Goal: Transaction & Acquisition: Download file/media

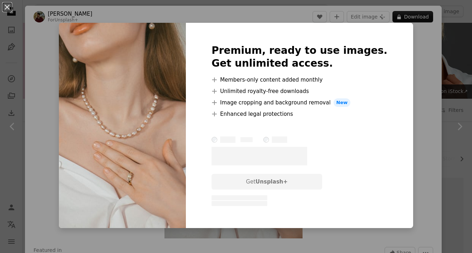
scroll to position [3554, 0]
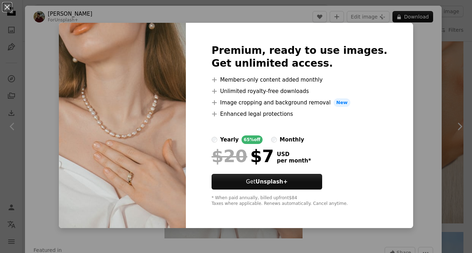
click at [452, 77] on div "An X shape Premium, ready to use images. Get unlimited access. A plus sign Memb…" at bounding box center [236, 126] width 472 height 253
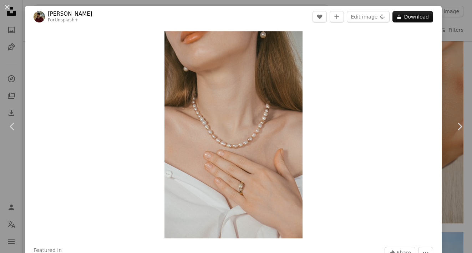
click at [450, 81] on div "An X shape Chevron left Chevron right [PERSON_NAME] For Unsplash+ A heart A plu…" at bounding box center [236, 126] width 472 height 253
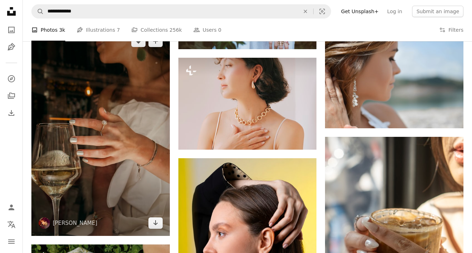
scroll to position [3754, 0]
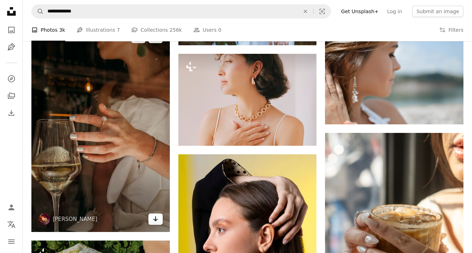
click at [157, 223] on icon "Arrow pointing down" at bounding box center [156, 219] width 6 height 9
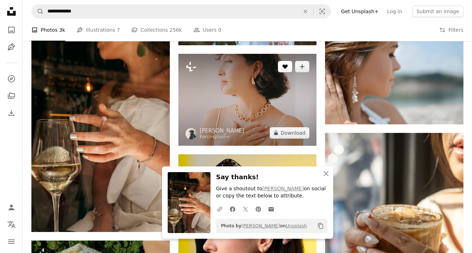
scroll to position [3753, 0]
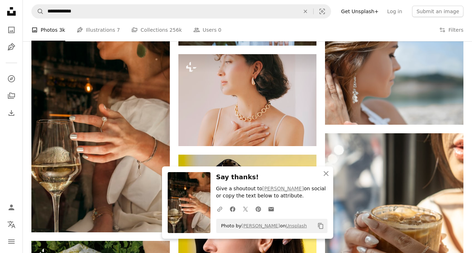
click at [327, 172] on icon "button" at bounding box center [326, 173] width 5 height 5
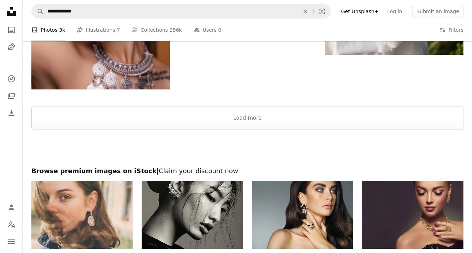
scroll to position [4297, 0]
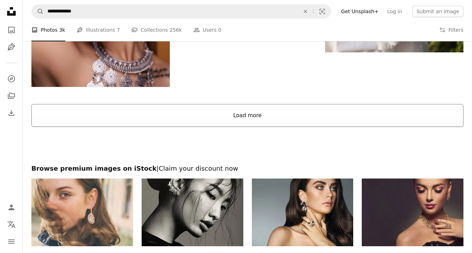
click at [287, 112] on button "Load more" at bounding box center [247, 115] width 432 height 23
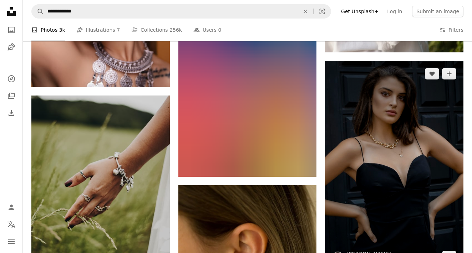
scroll to position [4301, 0]
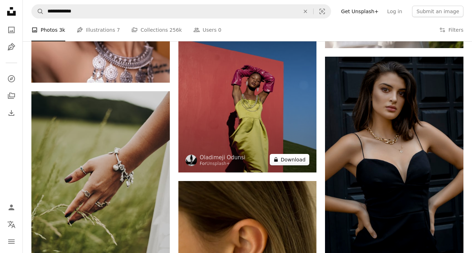
click at [293, 161] on button "A lock Download" at bounding box center [290, 159] width 40 height 11
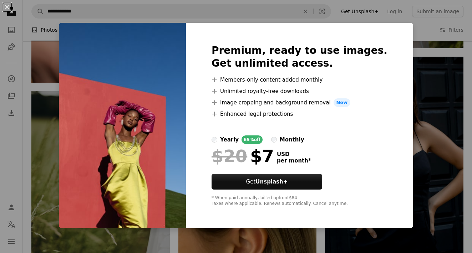
click at [420, 72] on div "An X shape Premium, ready to use images. Get unlimited access. A plus sign Memb…" at bounding box center [236, 126] width 472 height 253
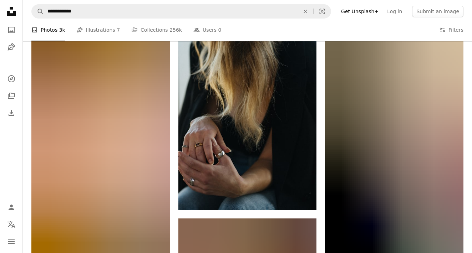
scroll to position [5567, 0]
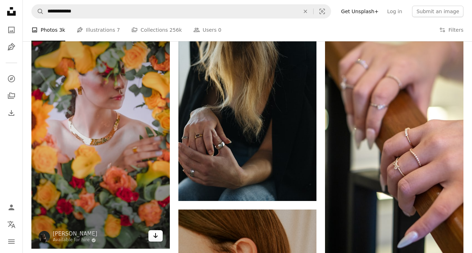
click at [155, 235] on icon "Arrow pointing down" at bounding box center [156, 236] width 6 height 9
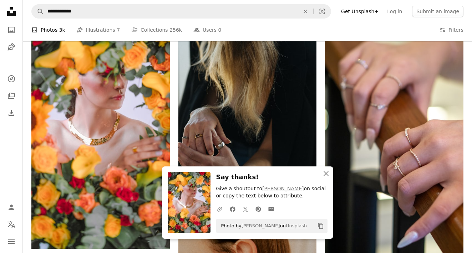
click at [326, 174] on icon "An X shape" at bounding box center [326, 174] width 9 height 9
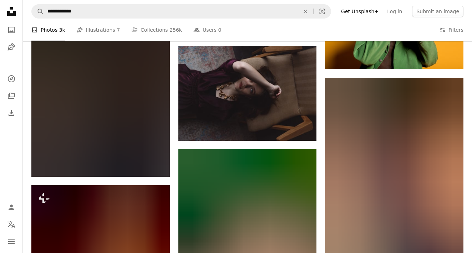
scroll to position [31090, 0]
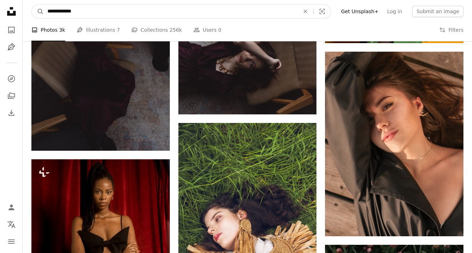
click at [105, 12] on input "**********" at bounding box center [171, 12] width 254 height 14
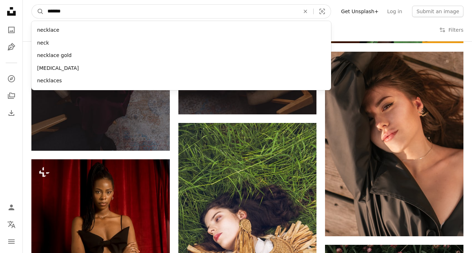
type input "********"
click button "A magnifying glass" at bounding box center [38, 12] width 12 height 14
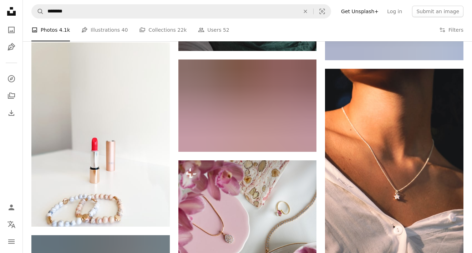
scroll to position [6454, 0]
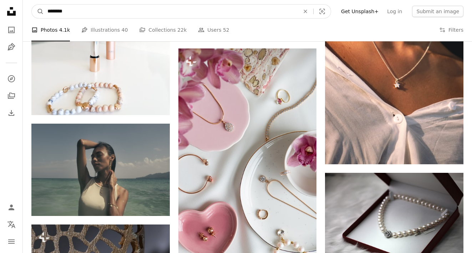
click at [94, 7] on input "********" at bounding box center [171, 12] width 254 height 14
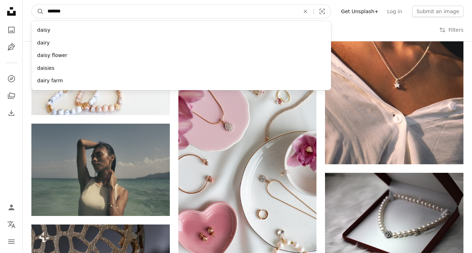
type input "********"
click button "A magnifying glass" at bounding box center [38, 12] width 12 height 14
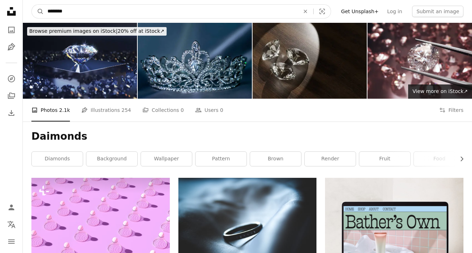
click at [71, 12] on input "********" at bounding box center [171, 12] width 254 height 14
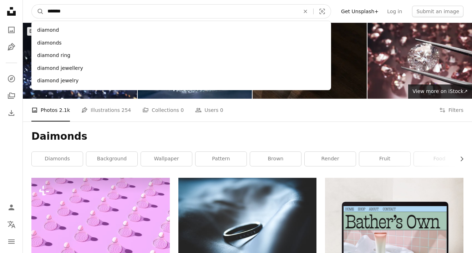
type input "********"
click button "A magnifying glass" at bounding box center [38, 12] width 12 height 14
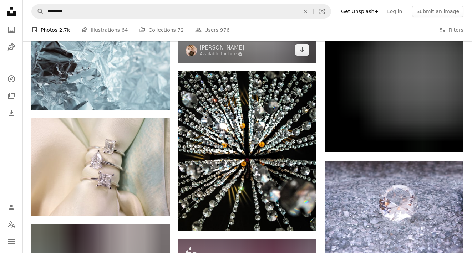
scroll to position [716, 0]
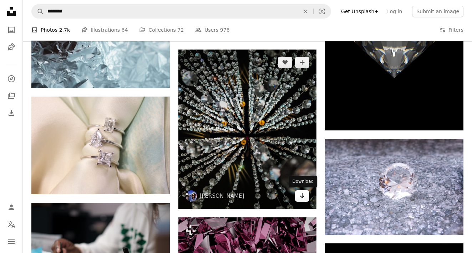
click at [303, 196] on icon "Arrow pointing down" at bounding box center [303, 196] width 6 height 9
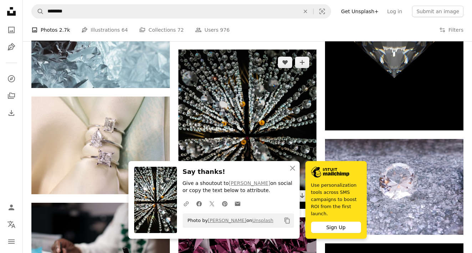
click at [275, 114] on img at bounding box center [248, 130] width 139 height 160
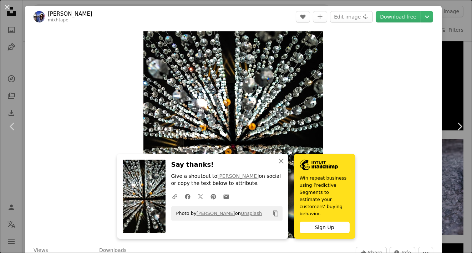
click at [352, 120] on div "Zoom in" at bounding box center [233, 135] width 417 height 215
click at [457, 31] on div "An X shape Chevron left Chevron right [PERSON_NAME] mixhtape A heart A plus sig…" at bounding box center [236, 126] width 472 height 253
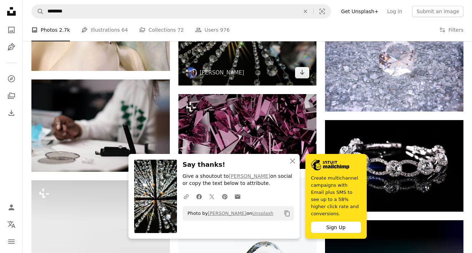
scroll to position [841, 0]
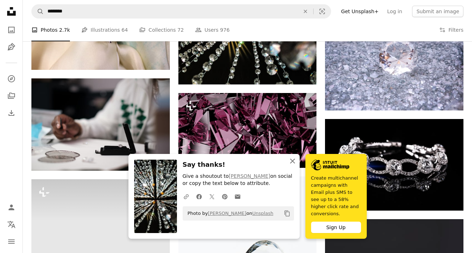
click at [295, 166] on icon "An X shape" at bounding box center [292, 161] width 9 height 9
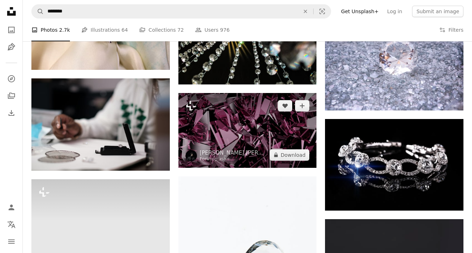
click at [245, 143] on img at bounding box center [248, 130] width 139 height 75
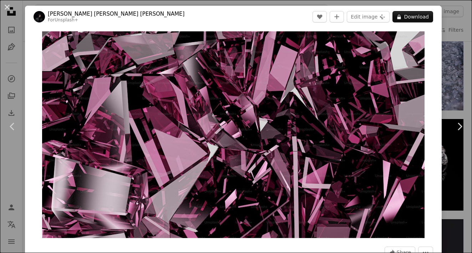
click at [454, 55] on div "An X shape Chevron left Chevron right [PERSON_NAME] [PERSON_NAME] [PERSON_NAME]…" at bounding box center [236, 126] width 472 height 253
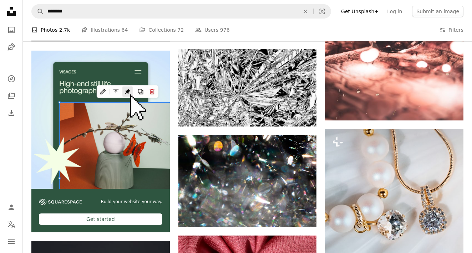
scroll to position [1166, 0]
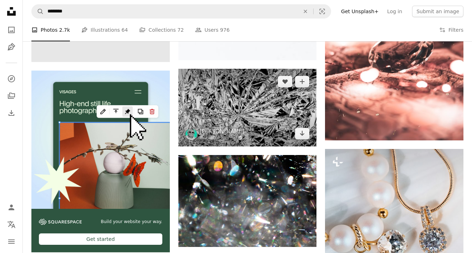
click at [252, 115] on img at bounding box center [248, 108] width 139 height 78
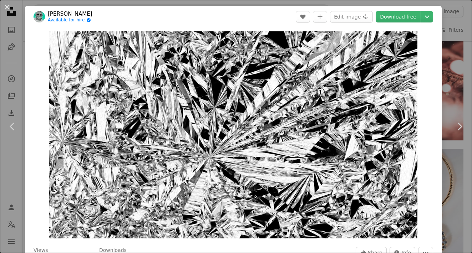
click at [459, 87] on div "An X shape Chevron left Chevron right [PERSON_NAME] Available for hire A checkm…" at bounding box center [236, 126] width 472 height 253
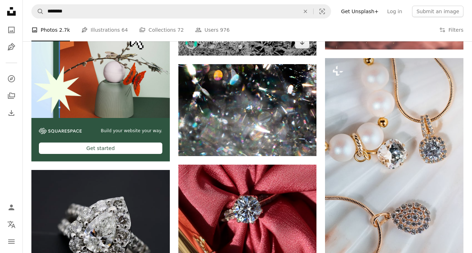
scroll to position [1258, 0]
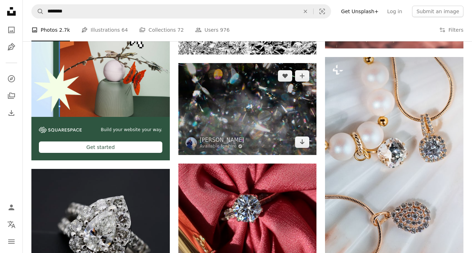
click at [267, 108] on img at bounding box center [248, 109] width 139 height 92
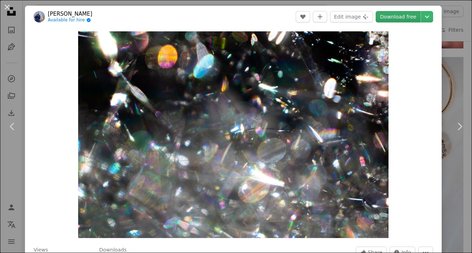
click at [409, 16] on link "Download free" at bounding box center [398, 16] width 45 height 11
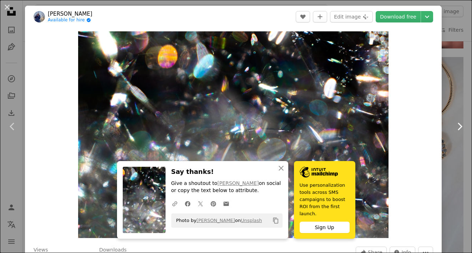
click at [461, 123] on icon "Chevron right" at bounding box center [459, 126] width 11 height 11
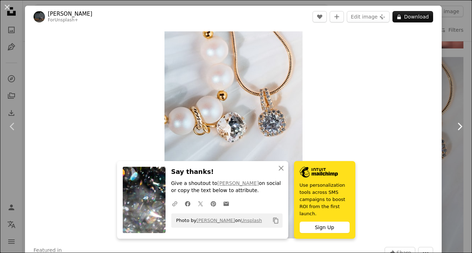
click at [466, 96] on link "Chevron right" at bounding box center [459, 126] width 25 height 69
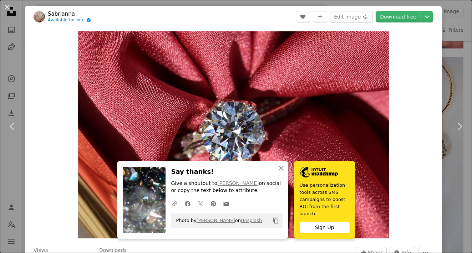
click at [454, 78] on div "An X shape Chevron left Chevron right Sabrianna Available for hire A checkmark …" at bounding box center [236, 126] width 472 height 253
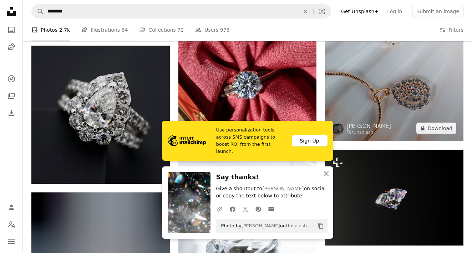
scroll to position [1382, 0]
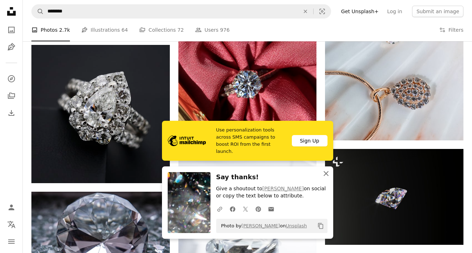
click at [325, 175] on icon "button" at bounding box center [326, 173] width 5 height 5
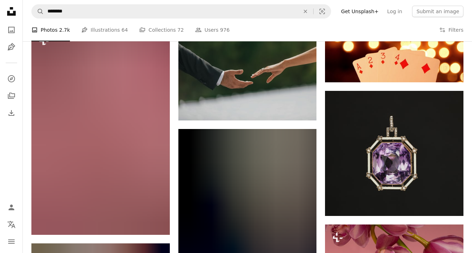
scroll to position [7630, 0]
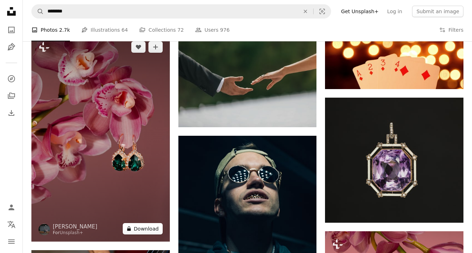
click at [143, 229] on button "A lock Download" at bounding box center [143, 228] width 40 height 11
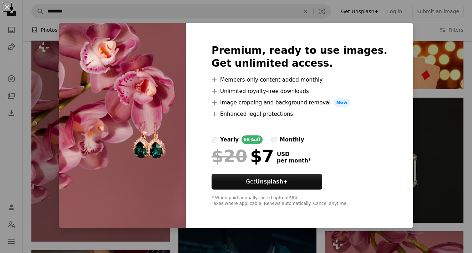
click at [438, 132] on div "An X shape Premium, ready to use images. Get unlimited access. A plus sign Memb…" at bounding box center [236, 126] width 472 height 253
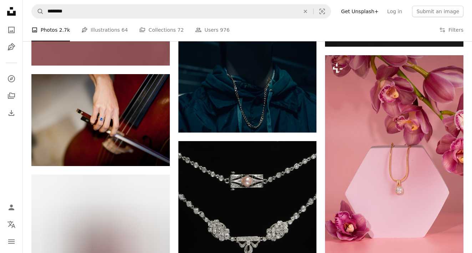
scroll to position [7805, 0]
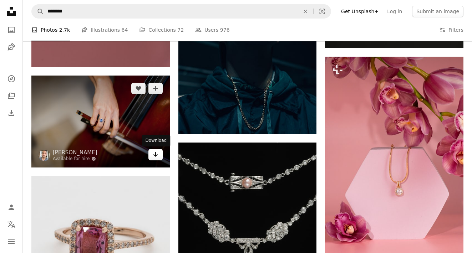
click at [157, 156] on icon "Arrow pointing down" at bounding box center [156, 154] width 6 height 9
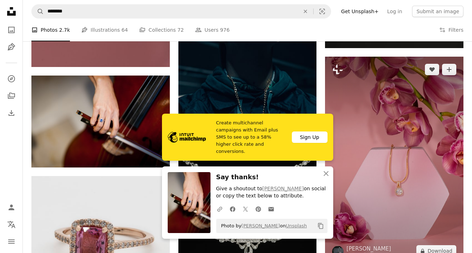
click at [415, 137] on img at bounding box center [394, 160] width 139 height 207
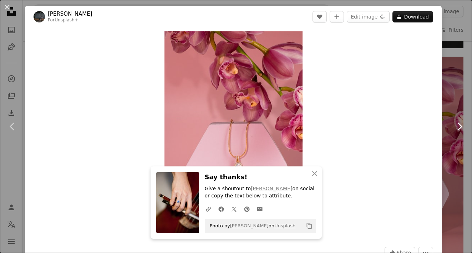
click at [465, 115] on link "Chevron right" at bounding box center [459, 126] width 25 height 69
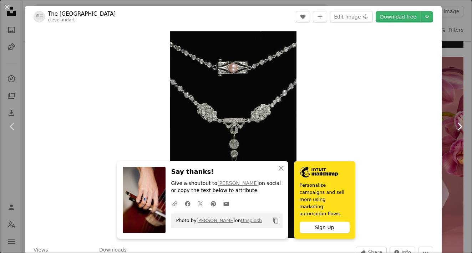
click at [461, 107] on link "Chevron right" at bounding box center [459, 126] width 25 height 69
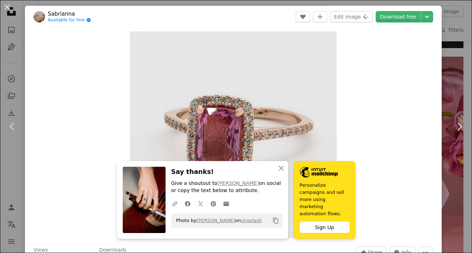
click at [464, 29] on div "An X shape Chevron left Chevron right Sabrianna Available for hire A checkmark …" at bounding box center [236, 126] width 472 height 253
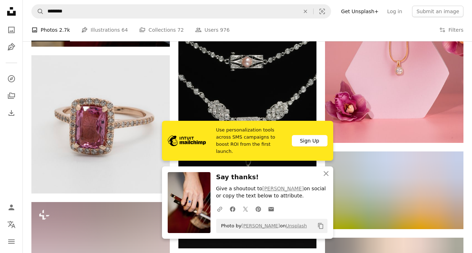
scroll to position [7927, 0]
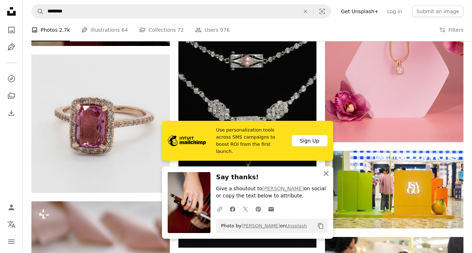
click at [328, 175] on icon "An X shape" at bounding box center [326, 174] width 9 height 9
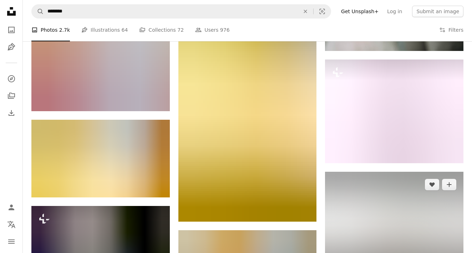
scroll to position [8695, 0]
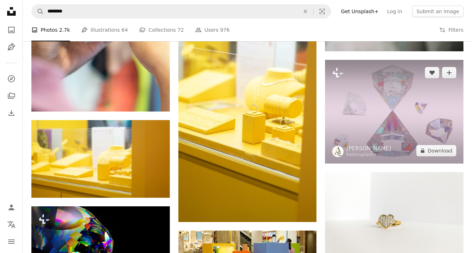
click at [418, 127] on img at bounding box center [394, 112] width 139 height 104
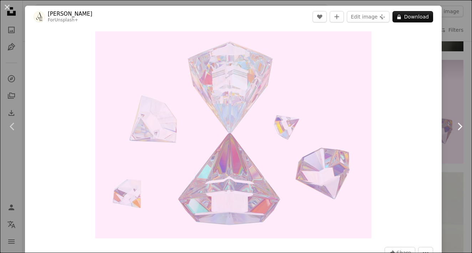
click at [459, 101] on link "Chevron right" at bounding box center [459, 126] width 25 height 69
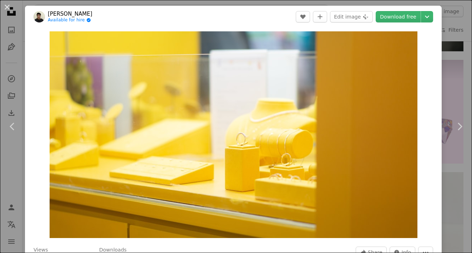
click at [459, 71] on div "An X shape Chevron left Chevron right [PERSON_NAME] Available for hire A checkm…" at bounding box center [236, 126] width 472 height 253
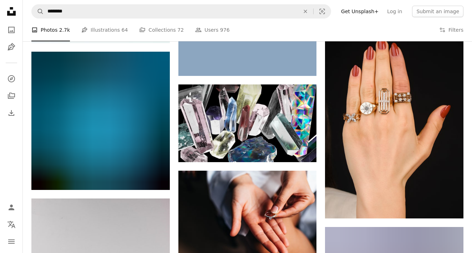
scroll to position [10123, 0]
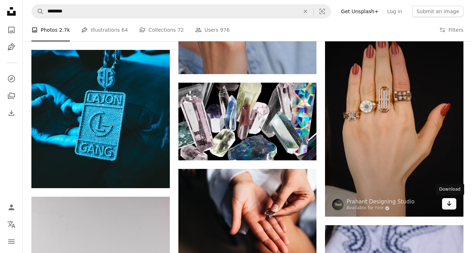
click at [451, 206] on icon "Arrow pointing down" at bounding box center [450, 204] width 6 height 9
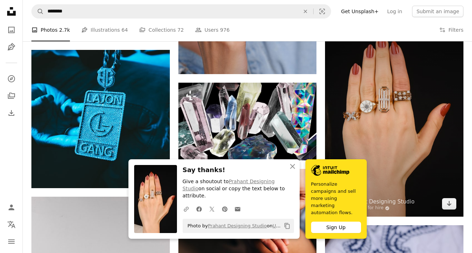
click at [412, 131] on img at bounding box center [394, 113] width 139 height 207
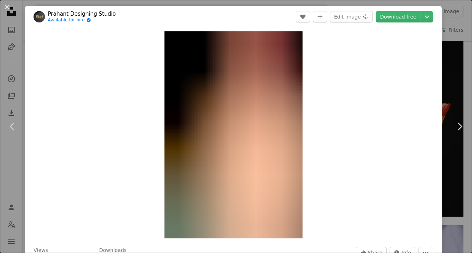
scroll to position [6, 0]
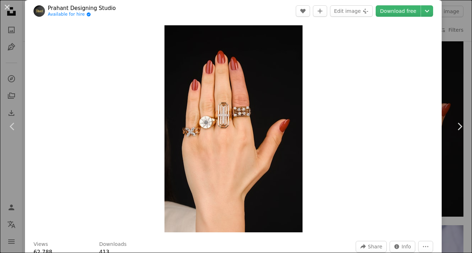
click at [432, 100] on div "Zoom in" at bounding box center [233, 129] width 417 height 215
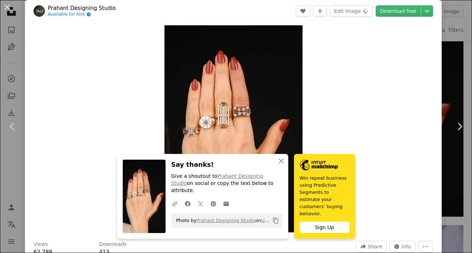
click at [457, 75] on div "An X shape Chevron left Chevron right [PERSON_NAME] Designing Studio Available …" at bounding box center [236, 126] width 472 height 253
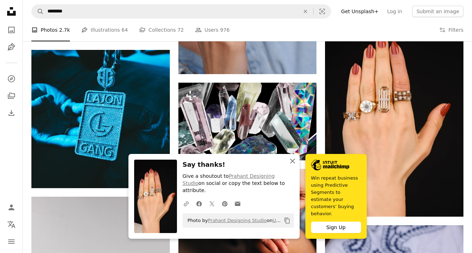
click at [293, 166] on icon "An X shape" at bounding box center [292, 161] width 9 height 9
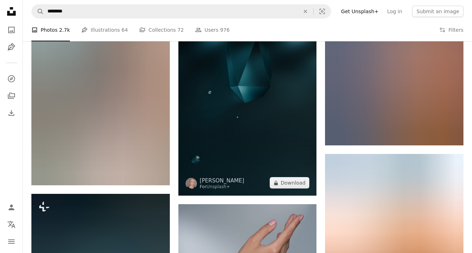
scroll to position [14346, 0]
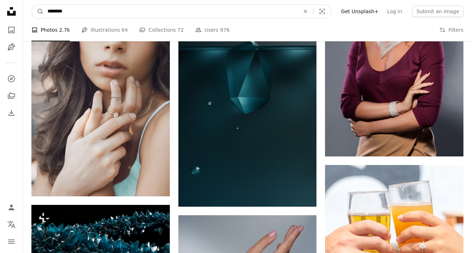
click at [155, 14] on input "********" at bounding box center [171, 12] width 254 height 14
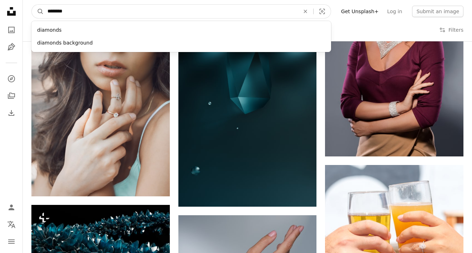
click at [155, 14] on input "********" at bounding box center [171, 12] width 254 height 14
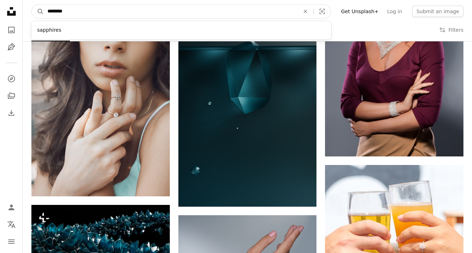
type input "*********"
click button "A magnifying glass" at bounding box center [38, 12] width 12 height 14
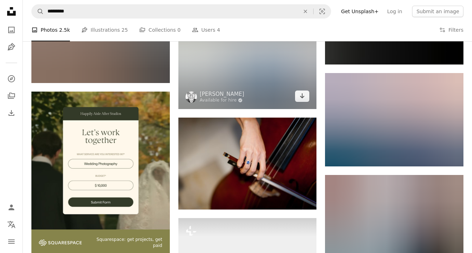
scroll to position [1186, 0]
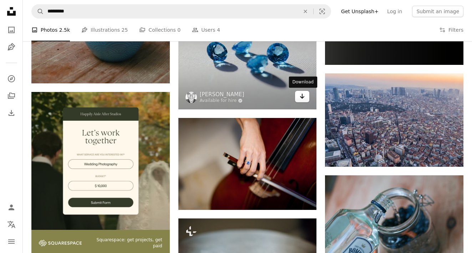
click at [301, 97] on icon "Download" at bounding box center [302, 96] width 5 height 5
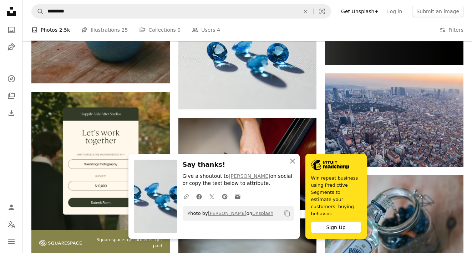
click at [294, 166] on icon "An X shape" at bounding box center [292, 161] width 9 height 9
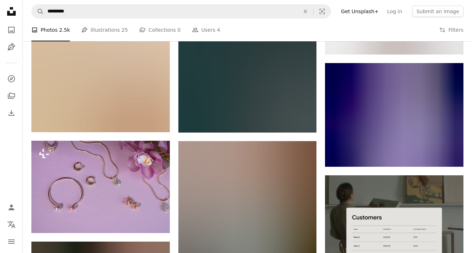
scroll to position [1920, 0]
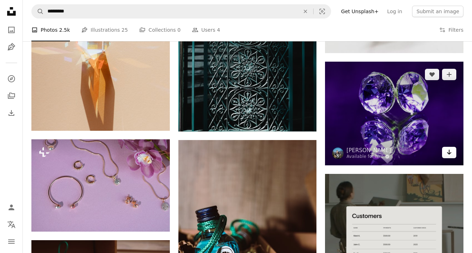
click at [451, 153] on icon "Arrow pointing down" at bounding box center [450, 152] width 6 height 9
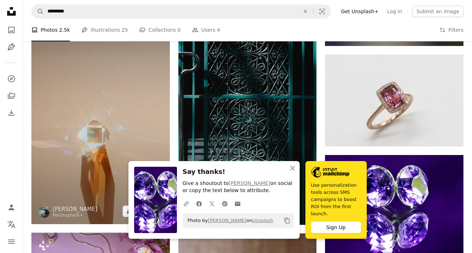
scroll to position [1826, 0]
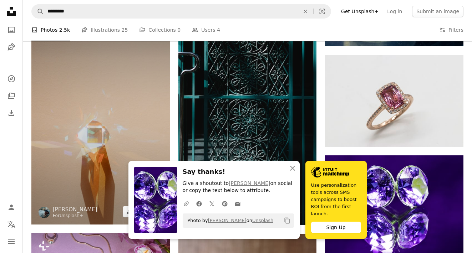
click at [141, 101] on img at bounding box center [100, 120] width 139 height 207
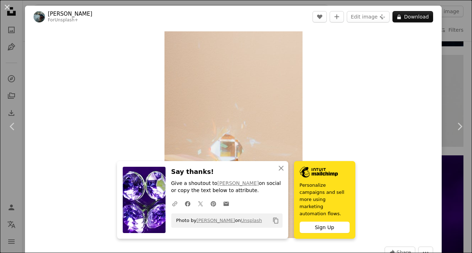
click at [464, 73] on div "An X shape Chevron left Chevron right [PERSON_NAME] For Unsplash+ A heart A plu…" at bounding box center [236, 126] width 472 height 253
